Goal: Register for event/course

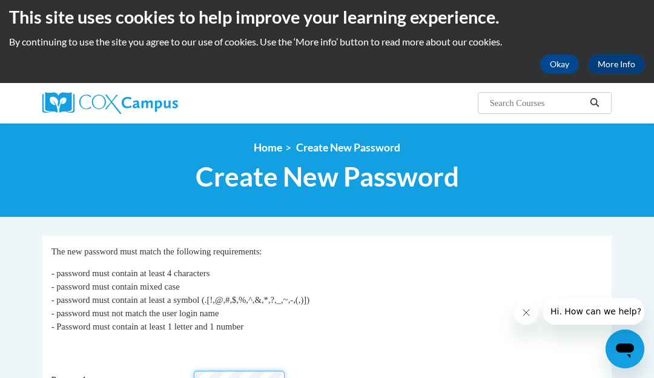
scroll to position [7, 0]
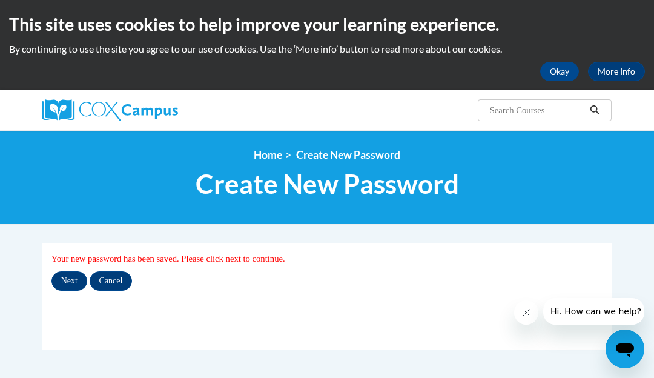
click at [75, 281] on input "Next" at bounding box center [69, 280] width 36 height 19
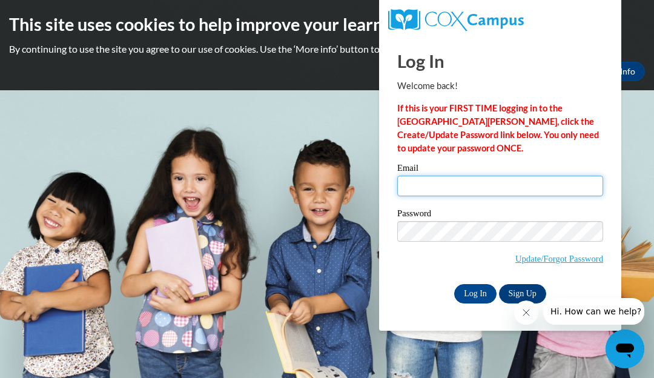
click at [490, 180] on input "Email" at bounding box center [500, 186] width 206 height 21
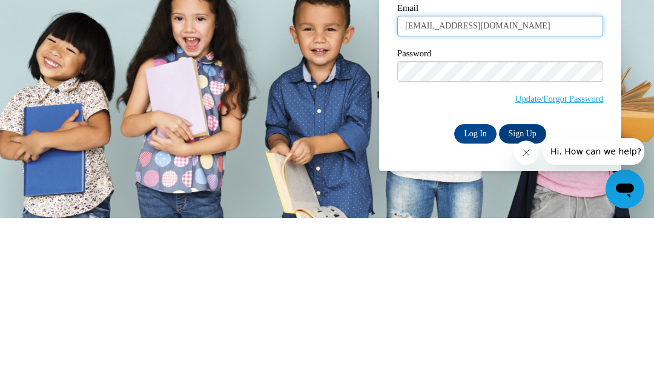
type input "jonesshania206@gmail.com"
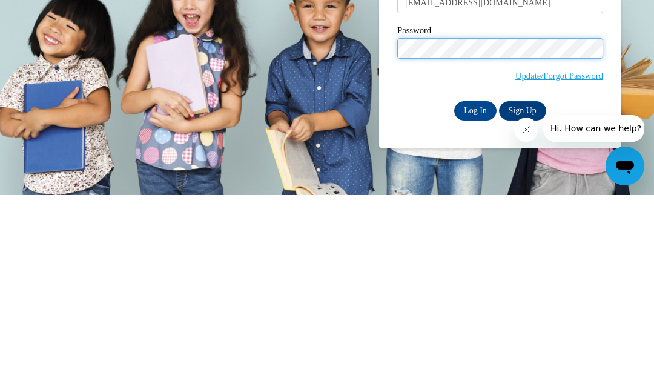
click at [475, 284] on input "Log In" at bounding box center [475, 293] width 42 height 19
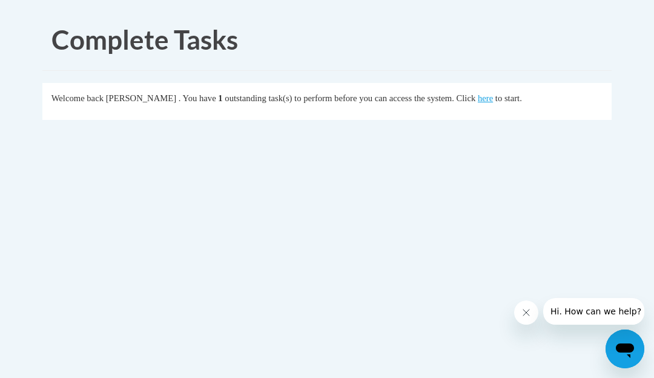
click at [478, 100] on link "here" at bounding box center [485, 98] width 15 height 10
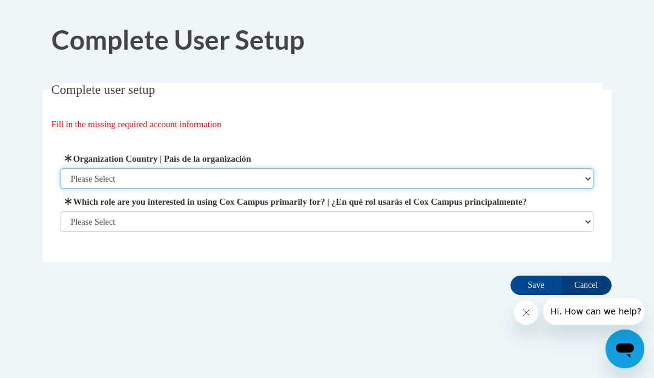
click at [438, 183] on select "Please Select United States | Estados Unidos Outside of the United States | Fue…" at bounding box center [327, 178] width 533 height 21
select select "ad49bcad-a171-4b2e-b99c-48b446064914"
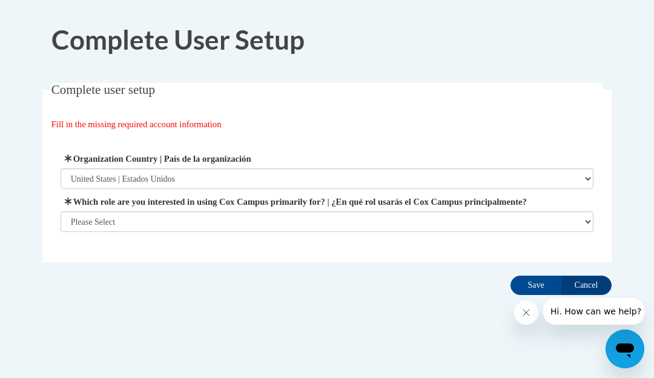
click at [316, 207] on label "Which role are you interested in using Cox Campus primarily for? | ¿En qué rol …" at bounding box center [327, 201] width 533 height 13
click at [316, 211] on select "Please Select College/University | Colegio/Universidad Community/Nonprofit Part…" at bounding box center [327, 221] width 533 height 21
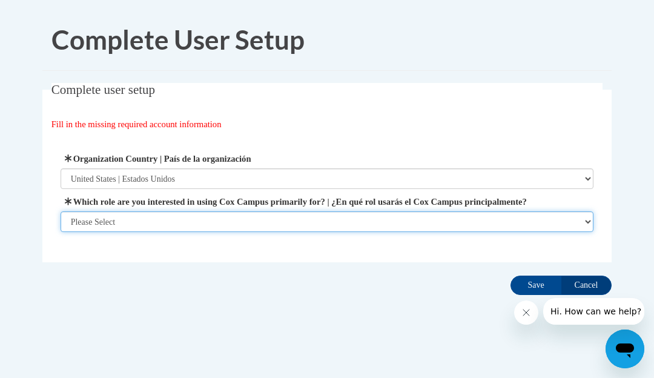
select select "fbf2d438-af2f-41f8-98f1-81c410e29de3"
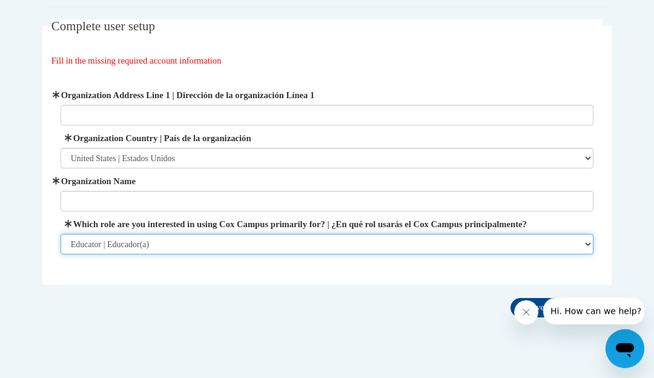
scroll to position [64, 0]
click at [533, 234] on select "Please Select College/University | Colegio/Universidad Community/Nonprofit Part…" at bounding box center [327, 244] width 533 height 21
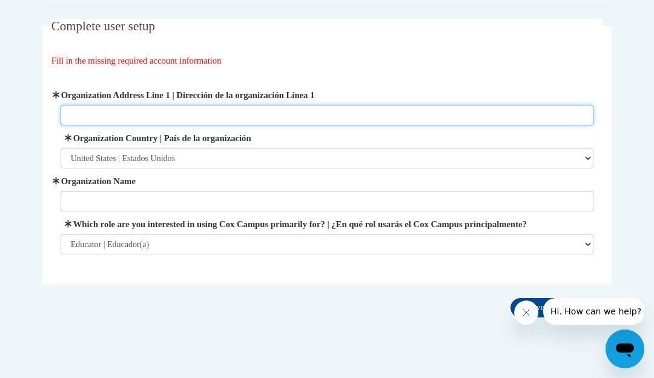
click at [399, 123] on input "Organization Address Line 1 | Dirección de la organización Línea 1" at bounding box center [327, 115] width 533 height 21
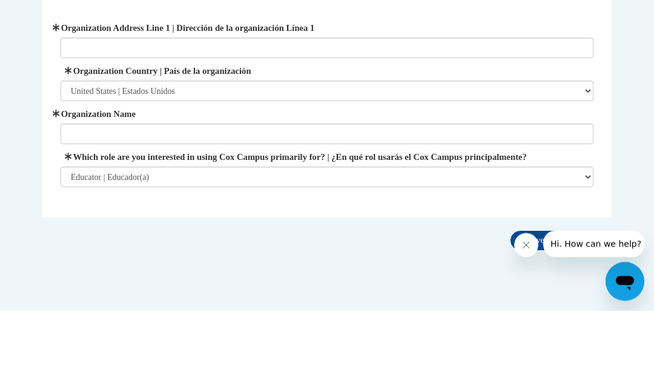
scroll to position [89, 0]
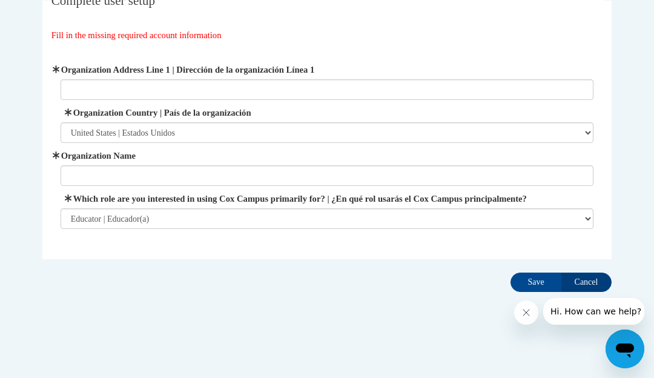
click at [345, 216] on select "Please Select College/University | Colegio/Universidad Community/Nonprofit Part…" at bounding box center [327, 218] width 533 height 21
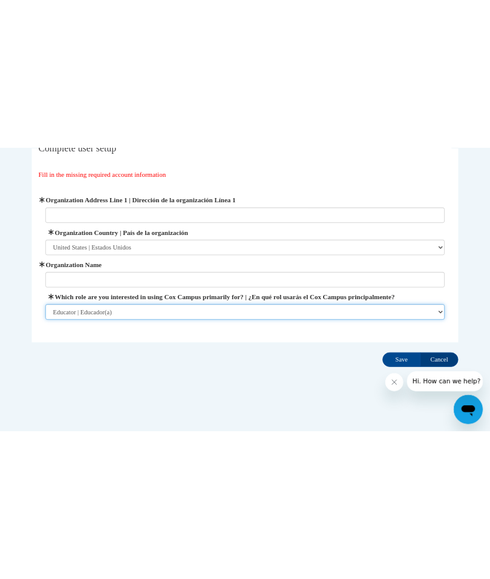
scroll to position [0, 0]
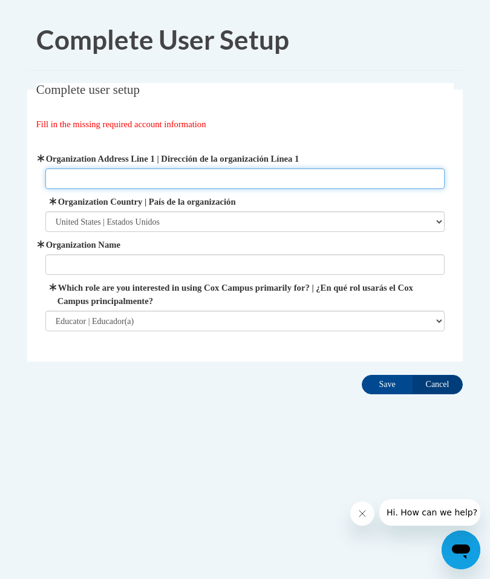
click at [418, 176] on input "Organization Address Line 1 | Dirección de la organización Línea 1" at bounding box center [245, 178] width 400 height 21
click at [218, 182] on input "Organization Address Line 1 | Dirección de la organización Línea 1" at bounding box center [245, 178] width 400 height 21
type input "700 N Cleveland Albany Ga"
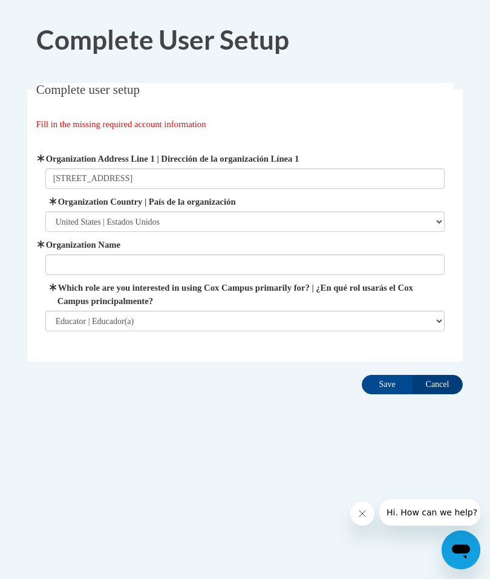
click at [340, 266] on input "Organization Name" at bounding box center [245, 264] width 400 height 21
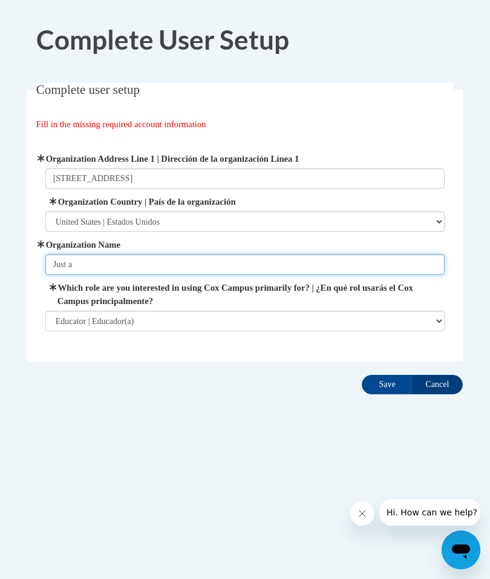
click at [191, 265] on input "Just a" at bounding box center [245, 264] width 400 height 21
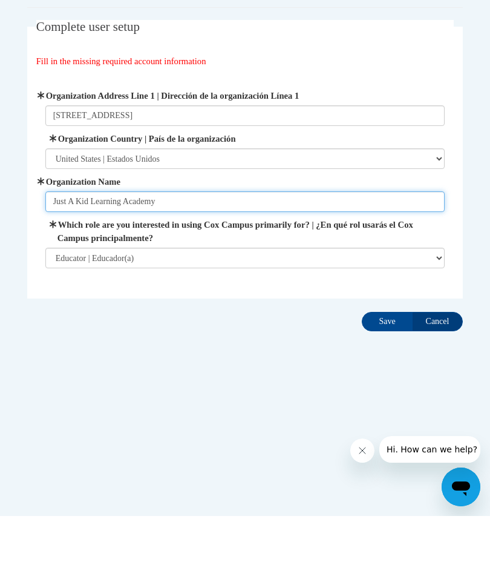
type input "Just A Kid Learning Academy"
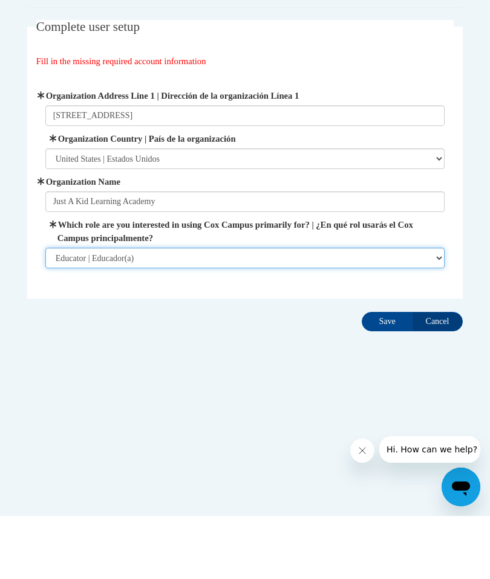
click at [380, 310] on select "Please Select College/University | Colegio/Universidad Community/Nonprofit Part…" at bounding box center [245, 320] width 400 height 21
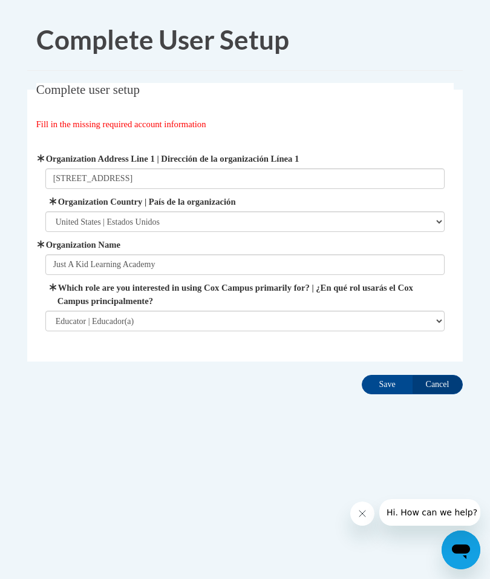
click at [389, 377] on input "Save" at bounding box center [387, 384] width 51 height 19
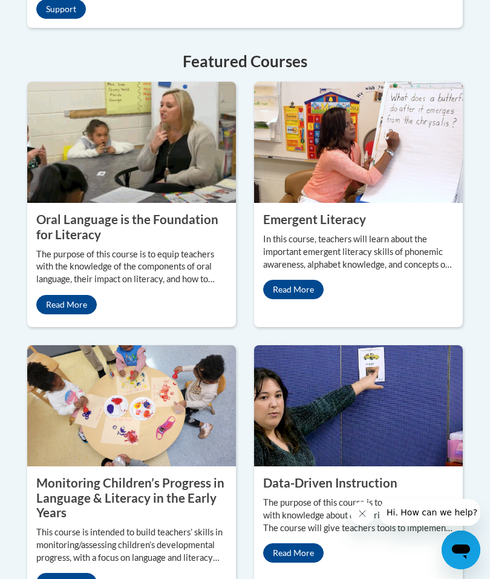
scroll to position [1464, 0]
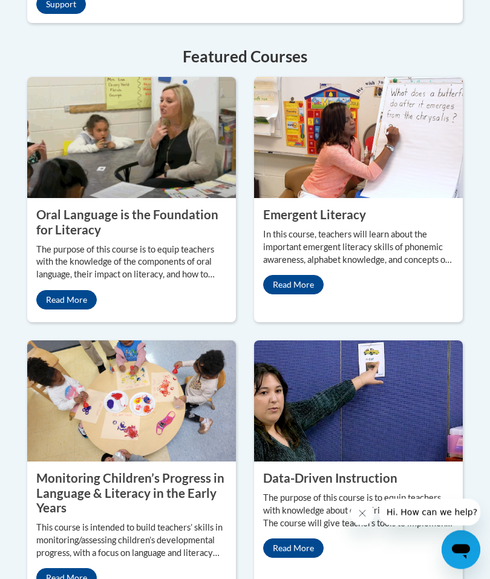
click at [75, 310] on link "Read More" at bounding box center [66, 300] width 61 height 19
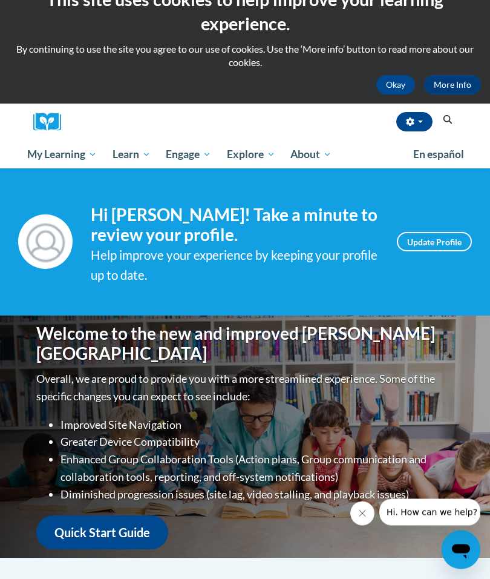
scroll to position [0, 0]
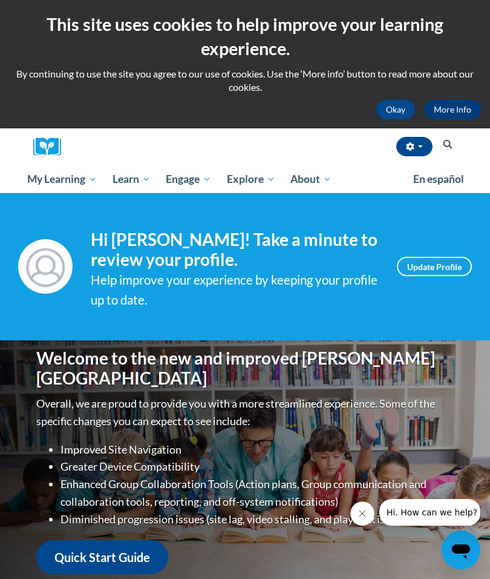
click at [0, 0] on span "All Courses" at bounding box center [0, 0] width 0 height 0
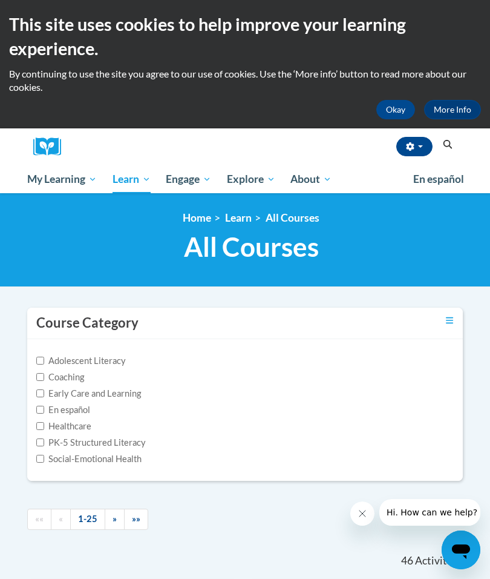
click at [447, 148] on icon "Search" at bounding box center [447, 144] width 11 height 9
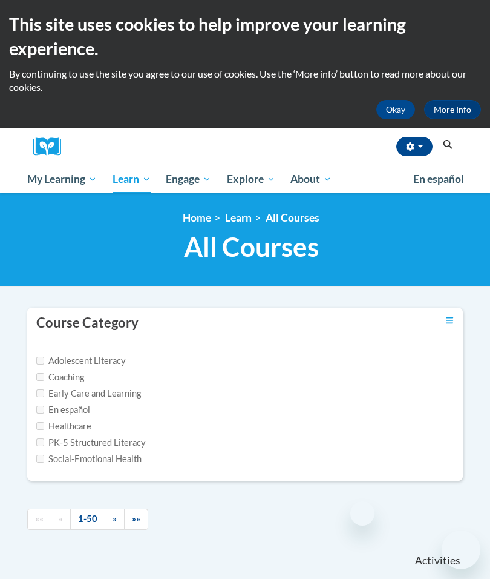
click at [450, 145] on icon "Search" at bounding box center [448, 144] width 9 height 9
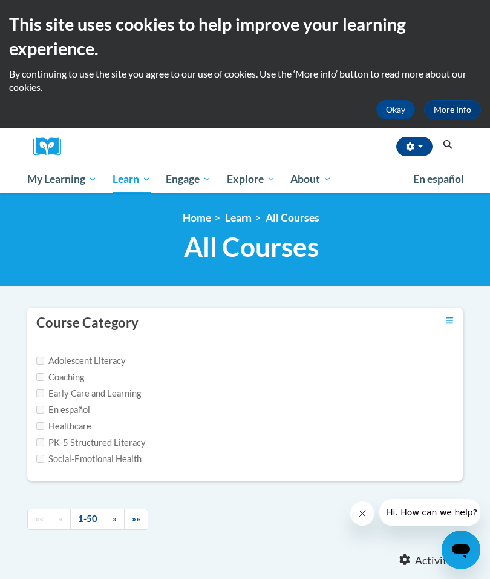
click at [41, 395] on input "Early Care and Learning" at bounding box center [40, 393] width 8 height 8
checkbox input "true"
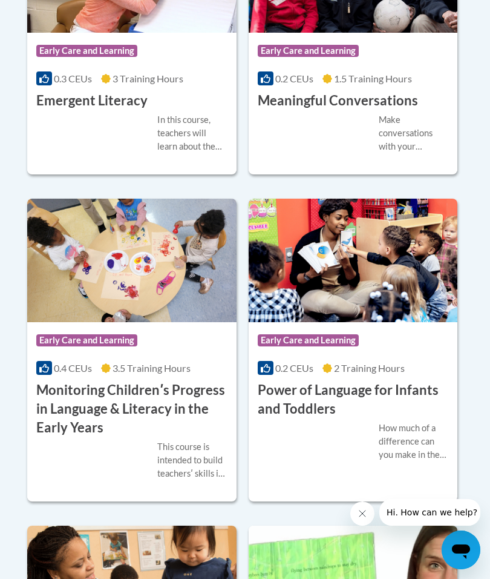
scroll to position [1312, 0]
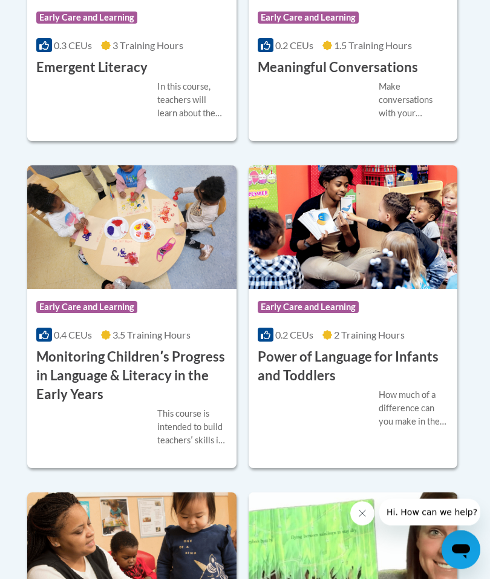
click at [401, 330] on span "2 Training Hours" at bounding box center [369, 334] width 71 height 11
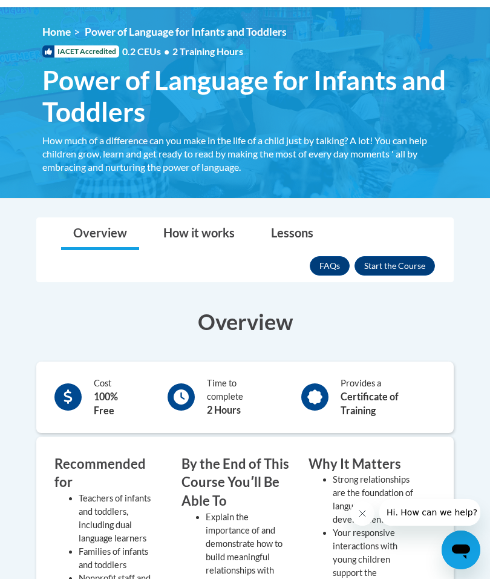
scroll to position [185, 0]
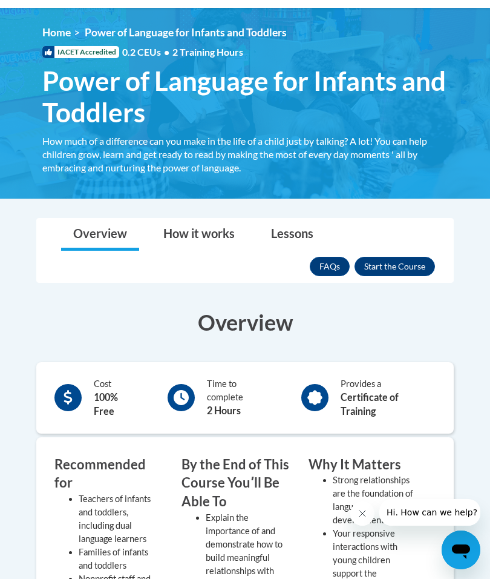
click at [399, 265] on button "Enroll" at bounding box center [395, 266] width 80 height 19
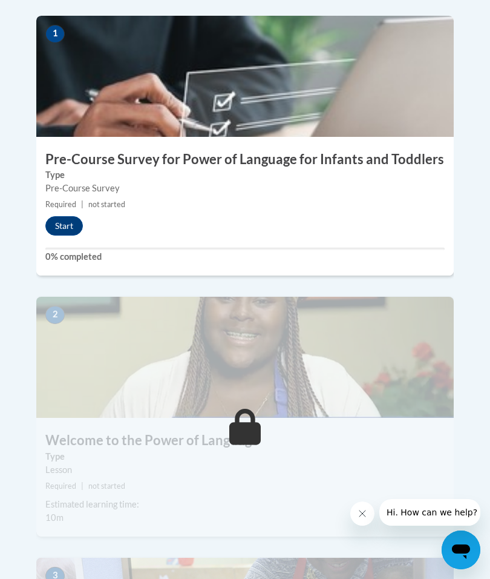
scroll to position [539, 0]
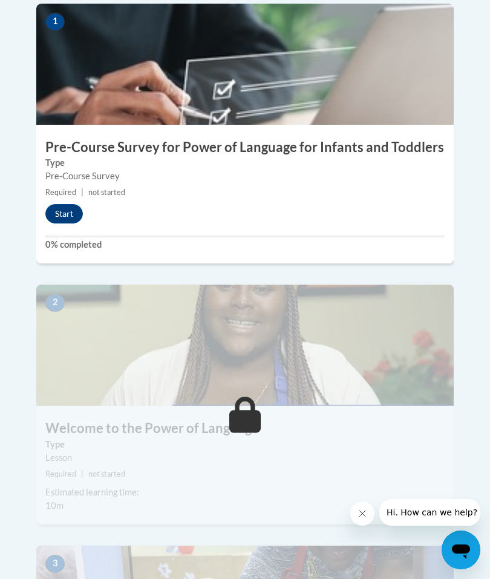
click at [64, 204] on button "Start" at bounding box center [64, 213] width 38 height 19
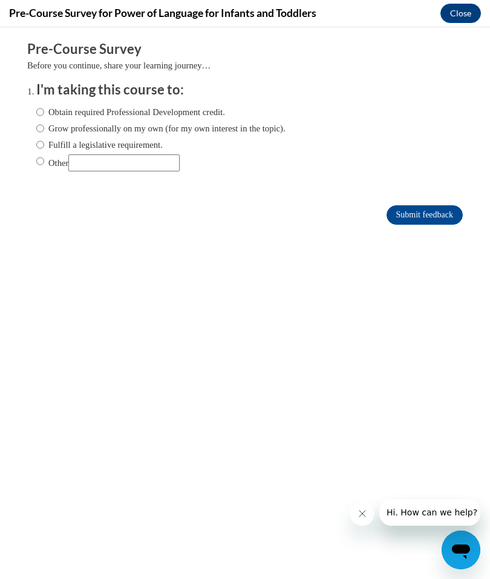
scroll to position [0, 0]
click at [246, 126] on label "Grow professionally on my own (for my own interest in the topic)." at bounding box center [160, 128] width 249 height 13
click at [44, 126] on input "Grow professionally on my own (for my own interest in the topic)." at bounding box center [40, 128] width 8 height 13
radio input "true"
click at [419, 208] on input "Submit feedback" at bounding box center [425, 214] width 76 height 19
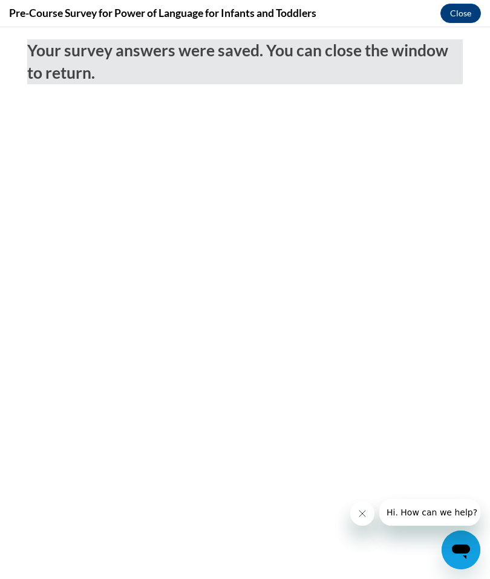
click at [452, 14] on button "Close" at bounding box center [461, 13] width 41 height 19
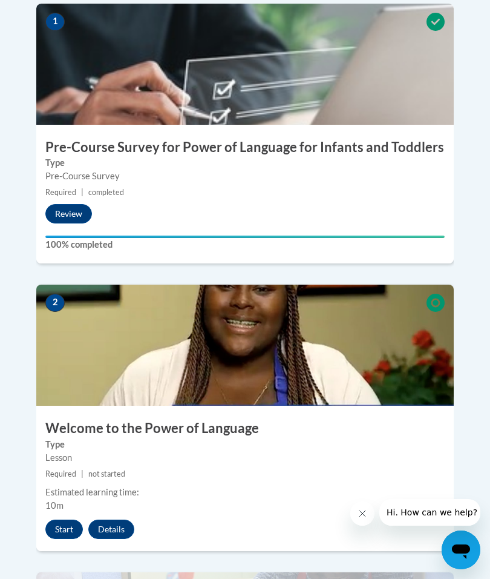
click at [57, 519] on button "Start" at bounding box center [64, 528] width 38 height 19
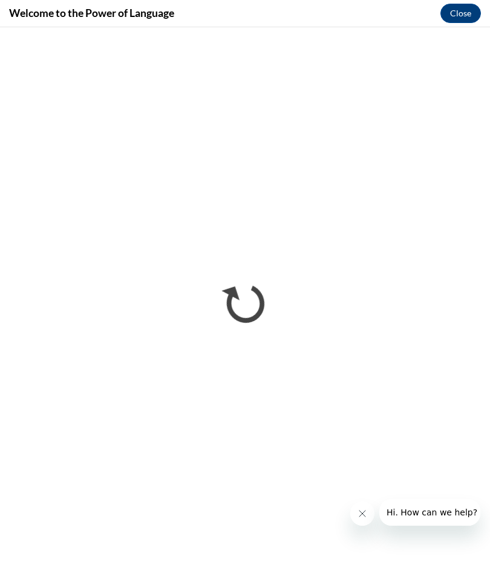
scroll to position [539, 0]
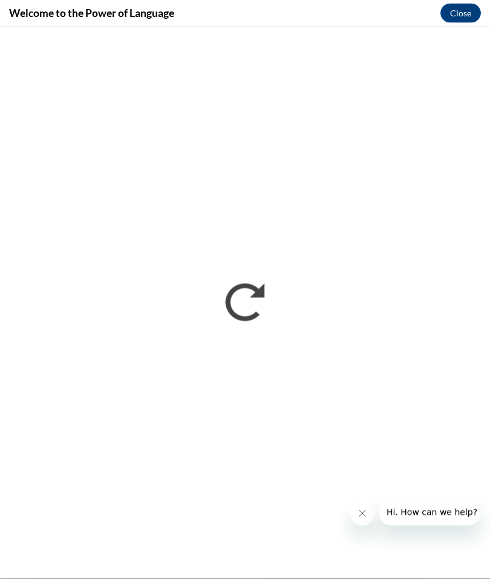
click at [465, 14] on button "Close" at bounding box center [461, 13] width 41 height 19
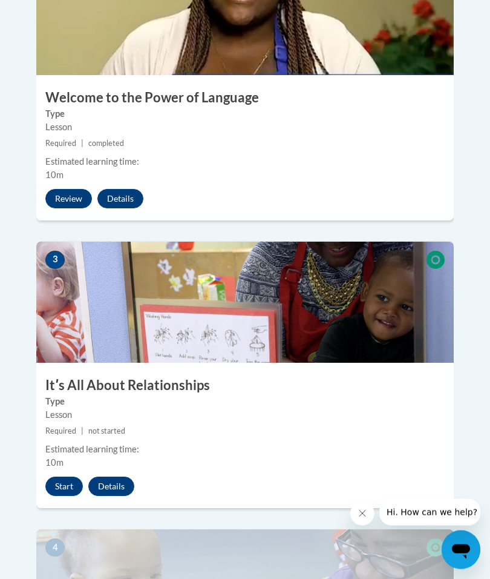
scroll to position [870, 0]
click at [71, 476] on button "Start" at bounding box center [64, 485] width 38 height 19
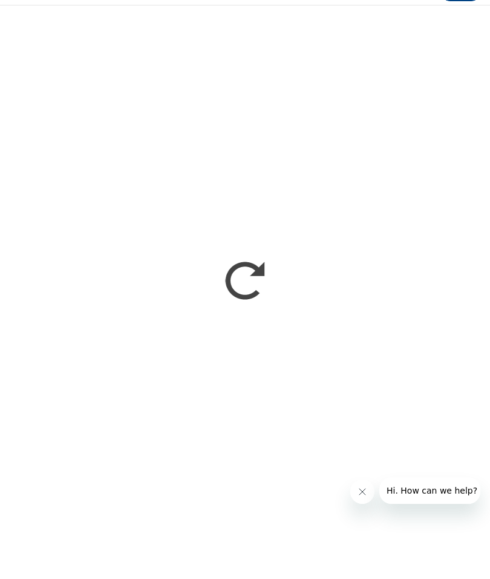
scroll to position [2166, 0]
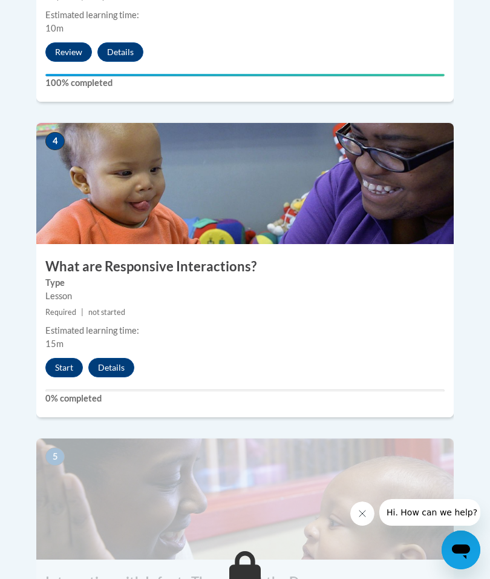
scroll to position [1352, 0]
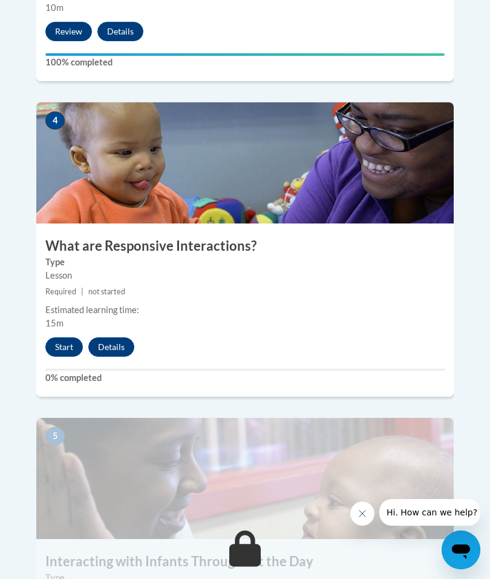
click at [63, 337] on button "Start" at bounding box center [64, 346] width 38 height 19
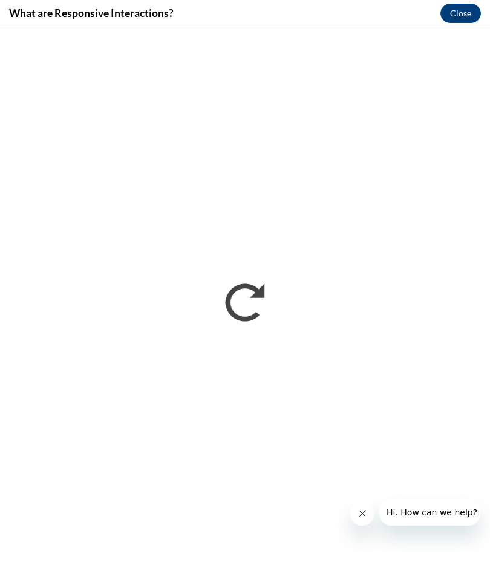
scroll to position [0, 0]
click at [459, 15] on button "Close" at bounding box center [461, 13] width 41 height 19
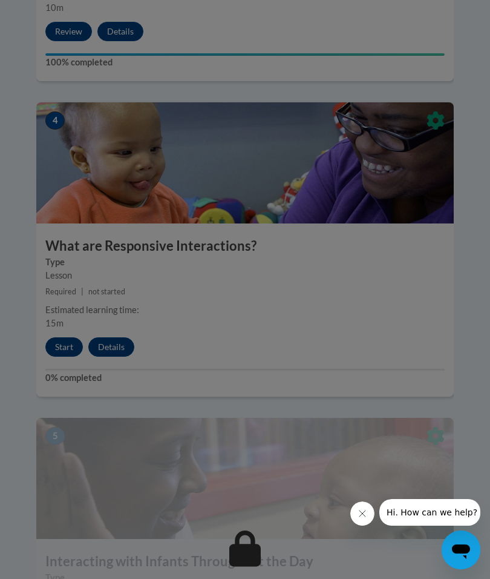
click at [363, 522] on button "Close message from company" at bounding box center [362, 513] width 24 height 24
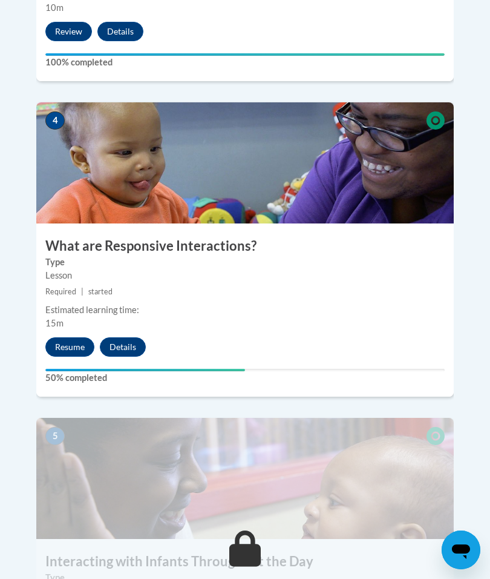
click at [76, 337] on button "Resume" at bounding box center [69, 346] width 49 height 19
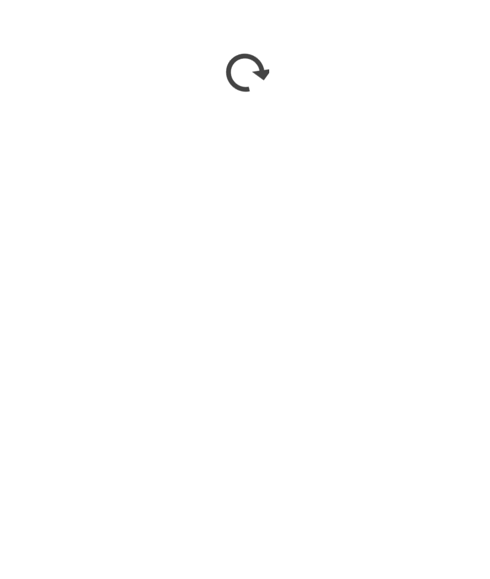
scroll to position [1967, 0]
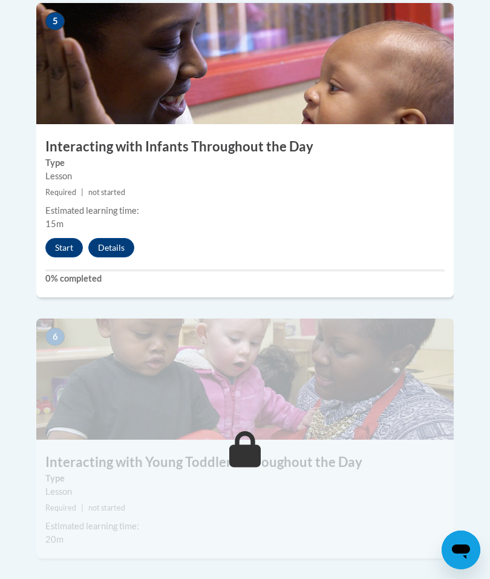
scroll to position [1776, 0]
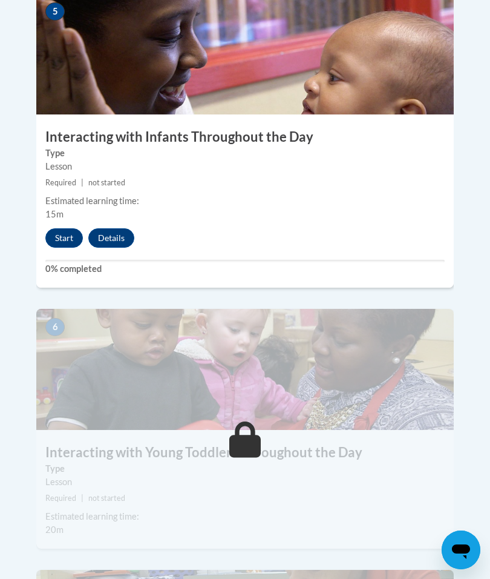
click at [61, 228] on button "Start" at bounding box center [64, 237] width 38 height 19
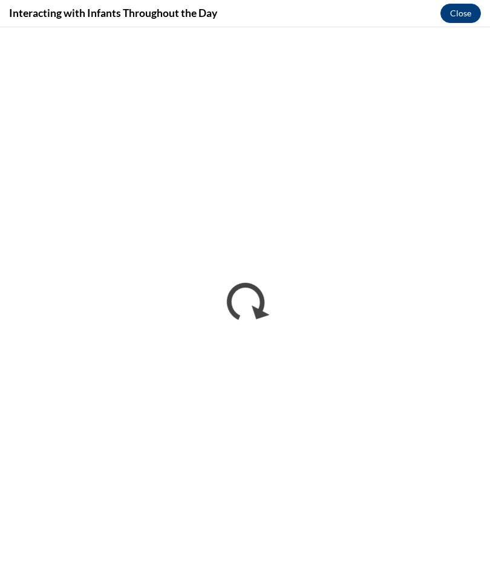
scroll to position [0, 0]
